Goal: Task Accomplishment & Management: Use online tool/utility

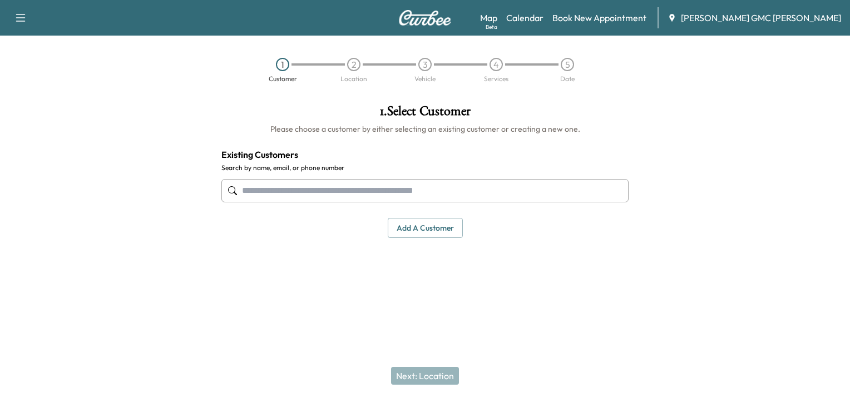
click at [558, 24] on div "Map Beta Calendar Book New Appointment [PERSON_NAME] GMC [PERSON_NAME]" at bounding box center [660, 17] width 361 height 21
click at [544, 13] on link "Calendar" at bounding box center [524, 17] width 37 height 13
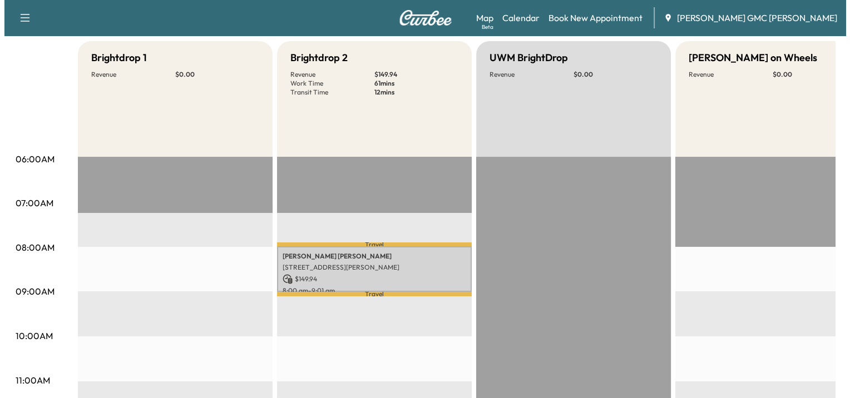
scroll to position [112, 0]
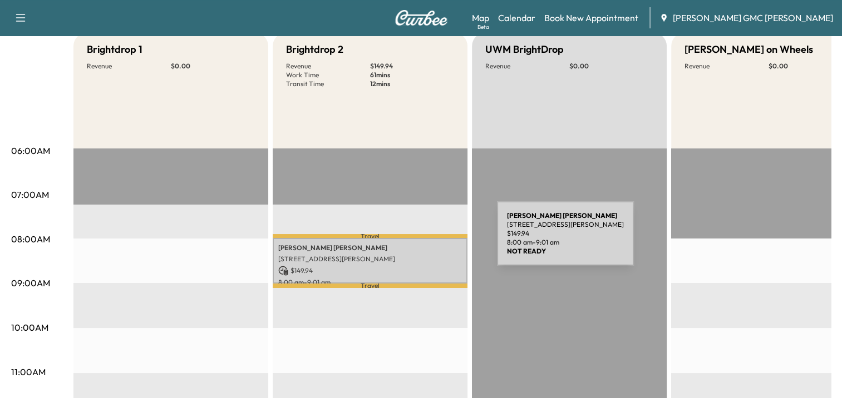
click at [413, 240] on div "[PERSON_NAME] [STREET_ADDRESS][PERSON_NAME] $ 149.94 8:00 am - 9:01 am" at bounding box center [370, 261] width 195 height 46
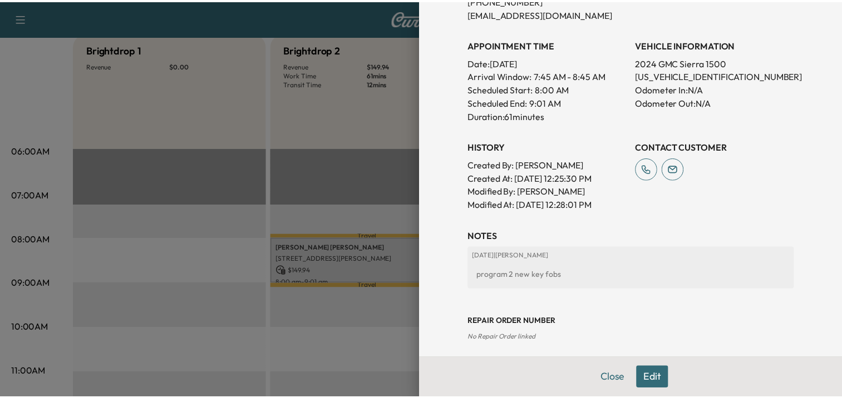
scroll to position [300, 0]
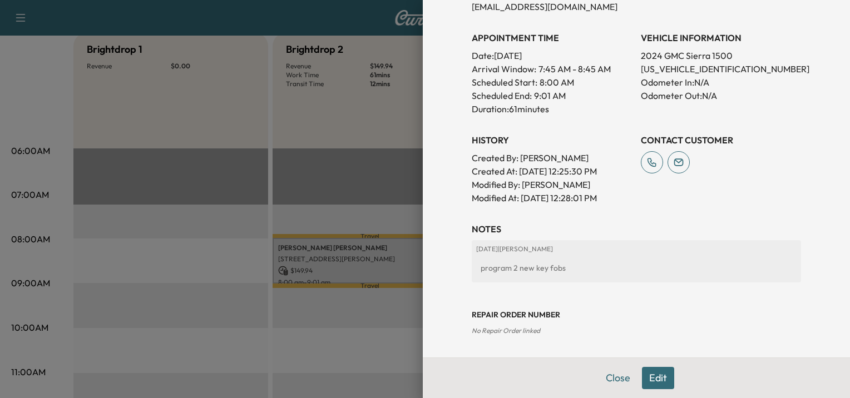
click at [194, 267] on div at bounding box center [425, 199] width 850 height 398
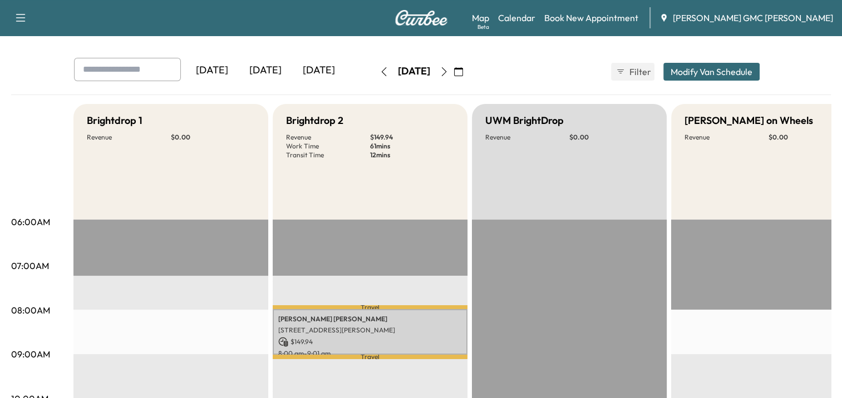
scroll to position [0, 0]
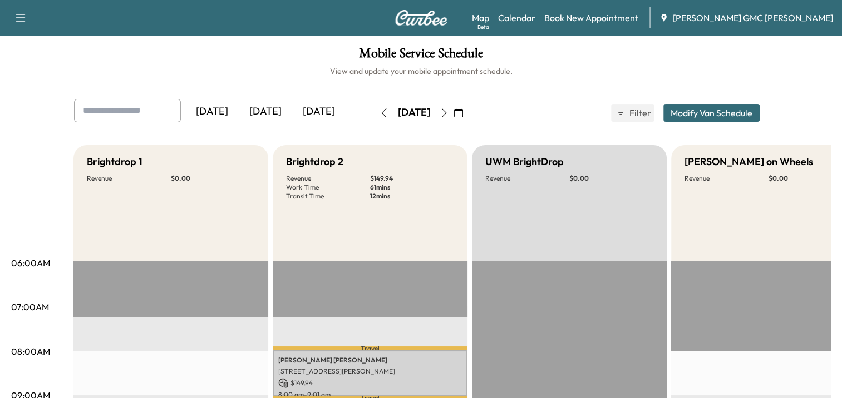
click at [449, 110] on icon "button" at bounding box center [444, 113] width 9 height 9
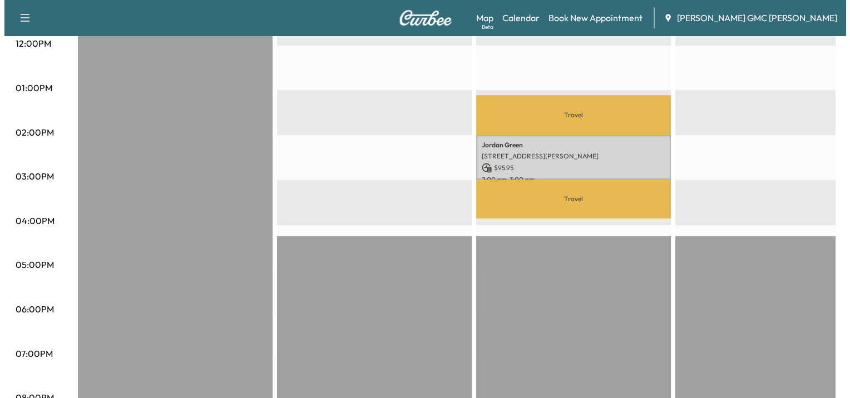
scroll to position [486, 0]
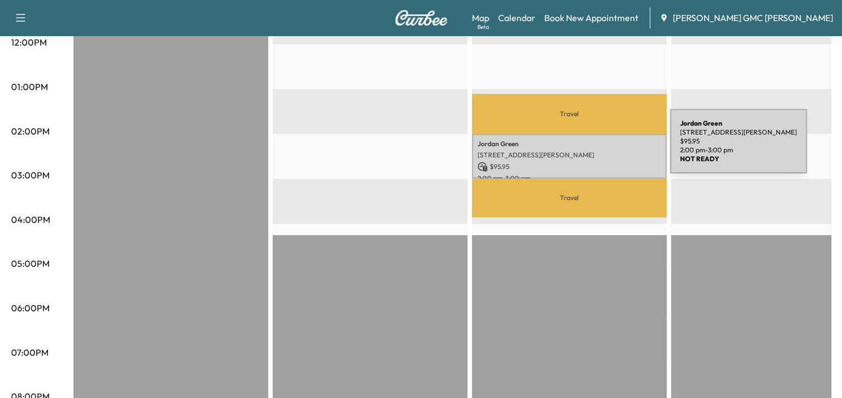
click at [587, 151] on p "[STREET_ADDRESS][PERSON_NAME]" at bounding box center [569, 155] width 184 height 9
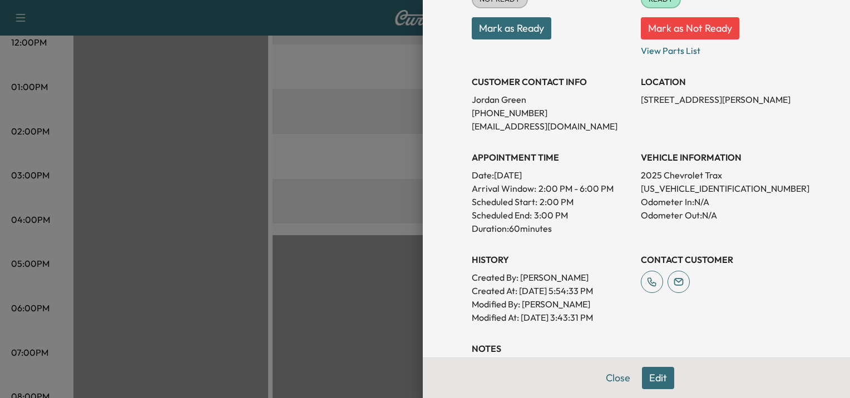
scroll to position [163, 0]
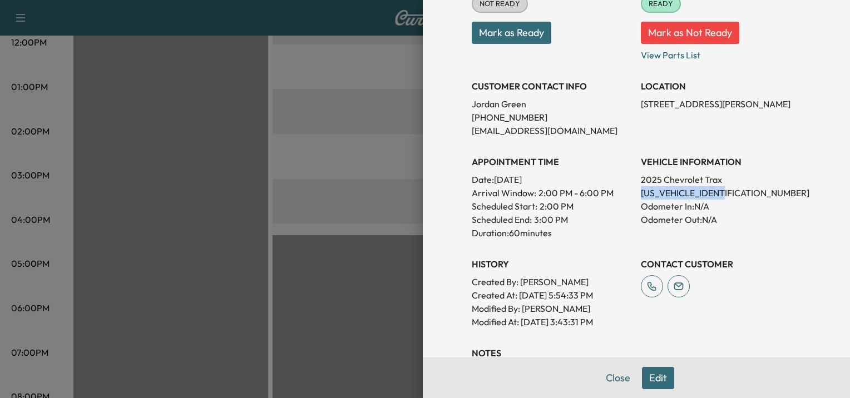
drag, startPoint x: 635, startPoint y: 191, endPoint x: 717, endPoint y: 197, distance: 82.6
click at [717, 197] on p "[US_VEHICLE_IDENTIFICATION_NUMBER]" at bounding box center [721, 192] width 160 height 13
drag, startPoint x: 717, startPoint y: 197, endPoint x: 711, endPoint y: 195, distance: 6.3
copy p "[US_VEHICLE_IDENTIFICATION_NUMBER]"
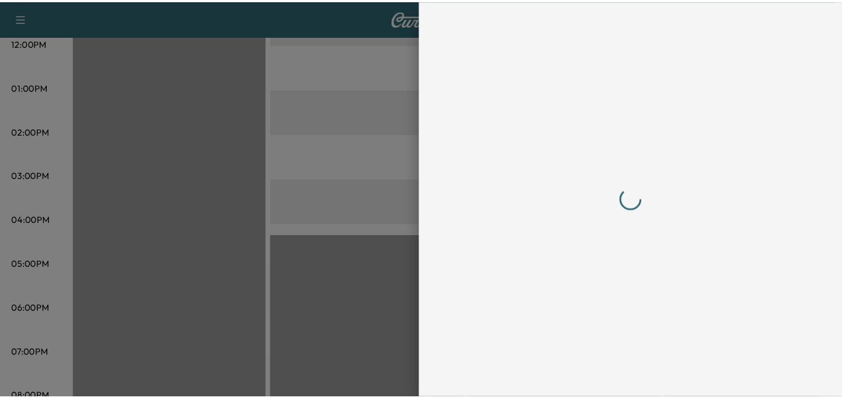
scroll to position [0, 0]
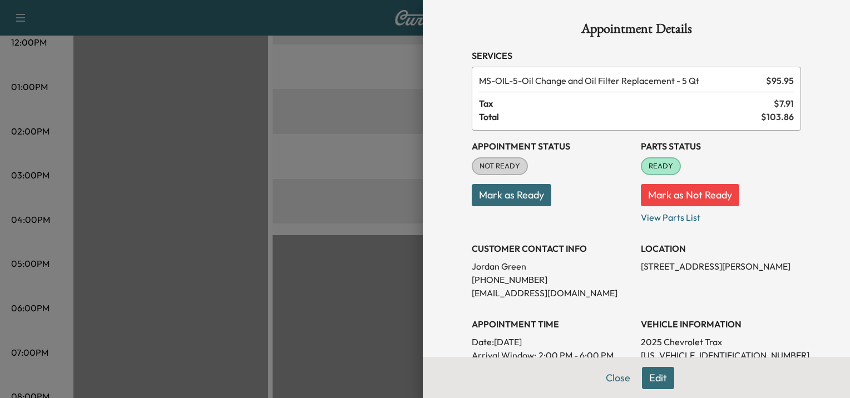
click at [385, 175] on div at bounding box center [425, 199] width 850 height 398
